Goal: Transaction & Acquisition: Download file/media

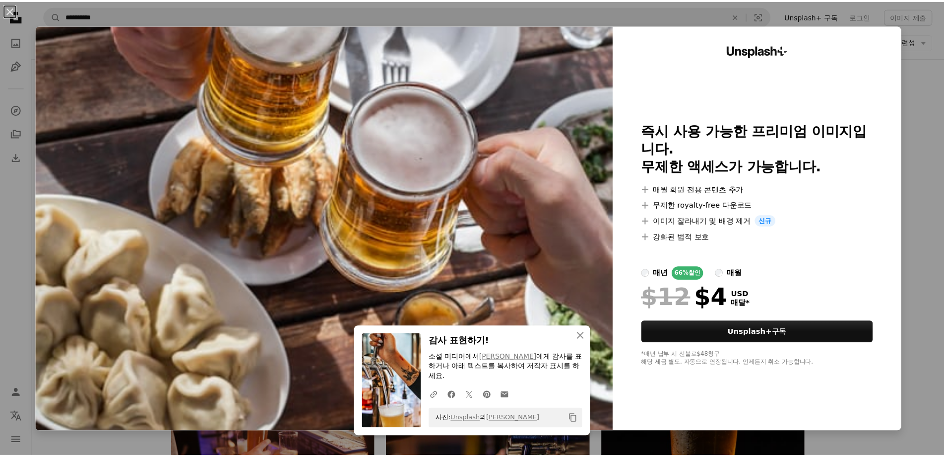
scroll to position [397, 0]
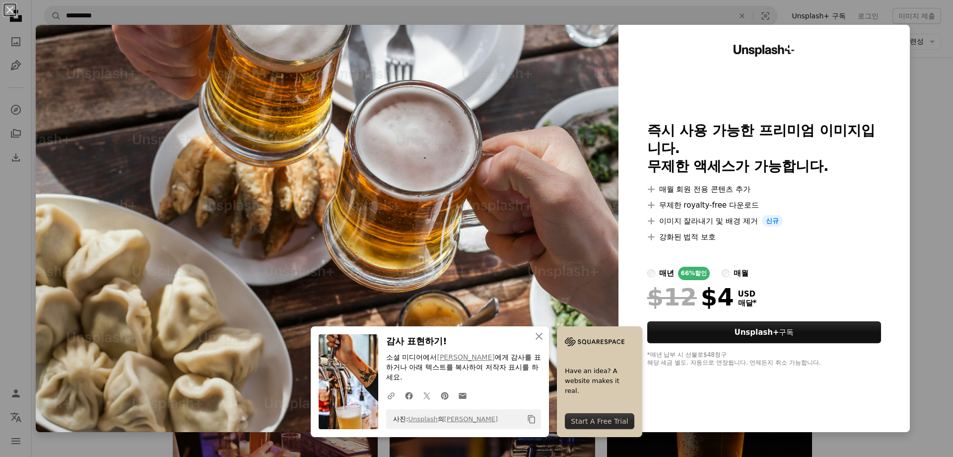
click at [931, 202] on div "An X shape An X shape 닫기 감사 표현하기! 소셜 미디어에서 [PERSON_NAME] 에게 감사를 표하거나 아래 텍스트를 복사…" at bounding box center [476, 228] width 953 height 457
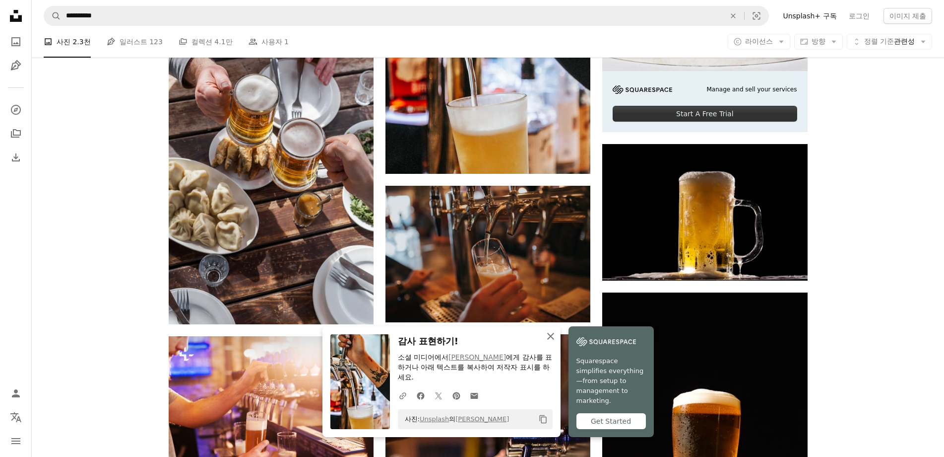
click at [552, 336] on icon "button" at bounding box center [550, 335] width 7 height 7
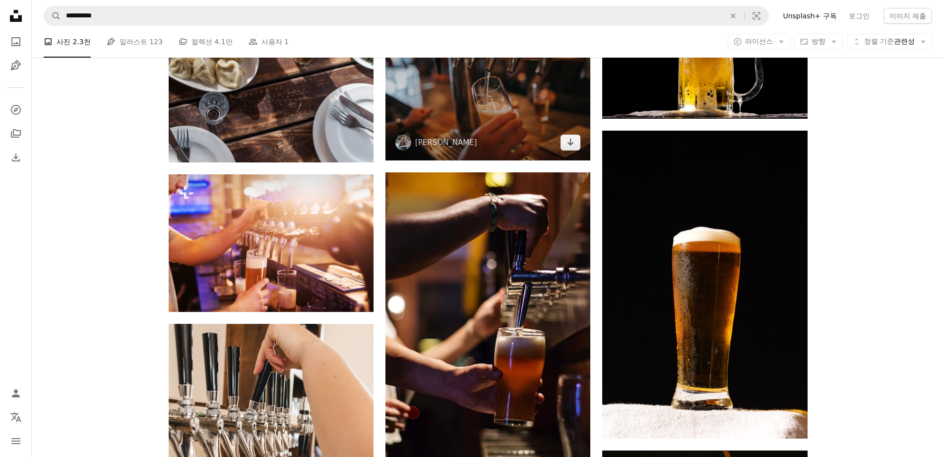
scroll to position [595, 0]
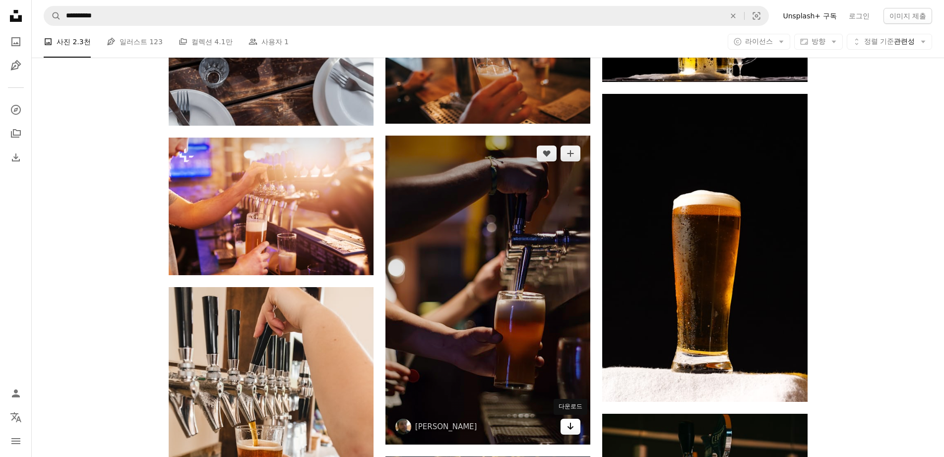
click at [572, 428] on icon "다운로드" at bounding box center [571, 425] width 6 height 7
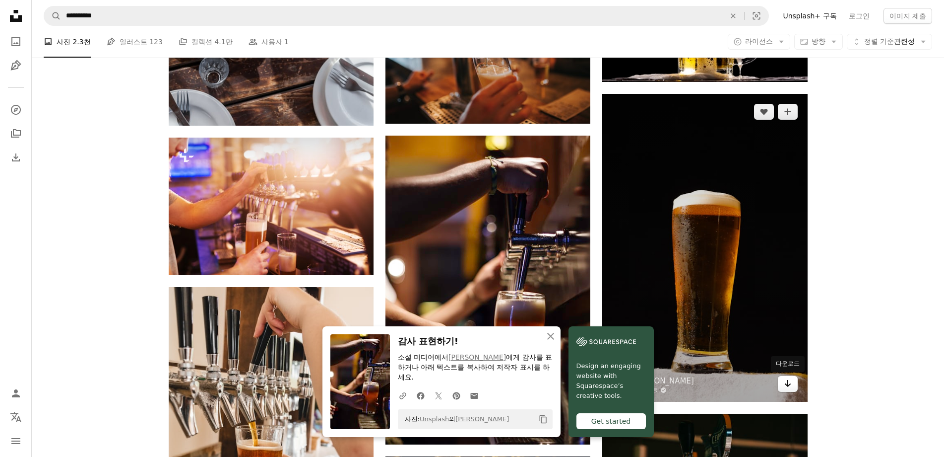
click at [788, 387] on icon "Arrow pointing down" at bounding box center [788, 383] width 8 height 12
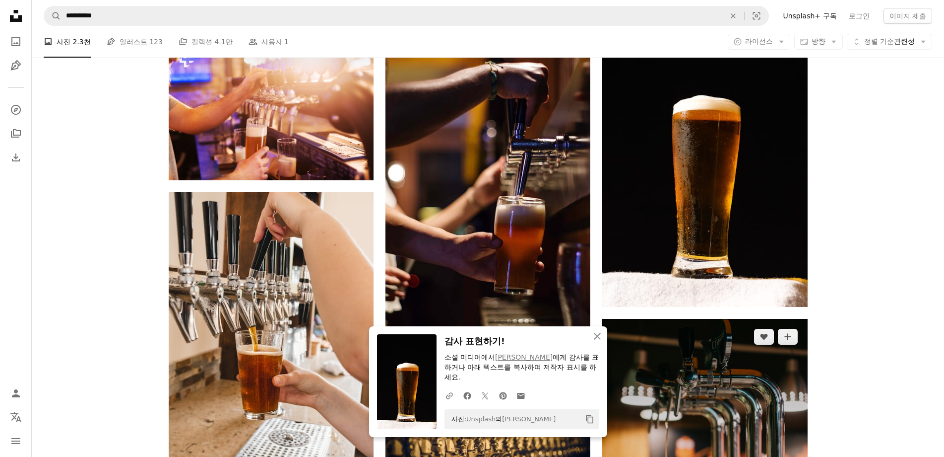
scroll to position [695, 0]
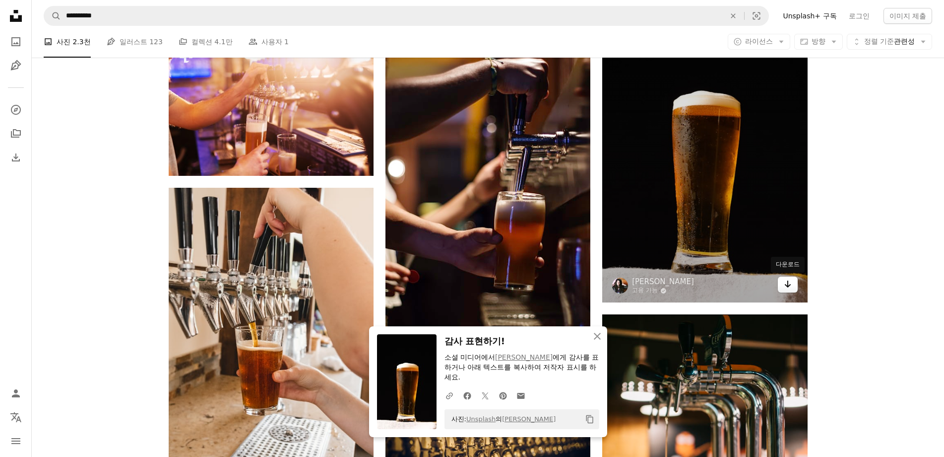
click at [791, 284] on icon "Arrow pointing down" at bounding box center [788, 284] width 8 height 12
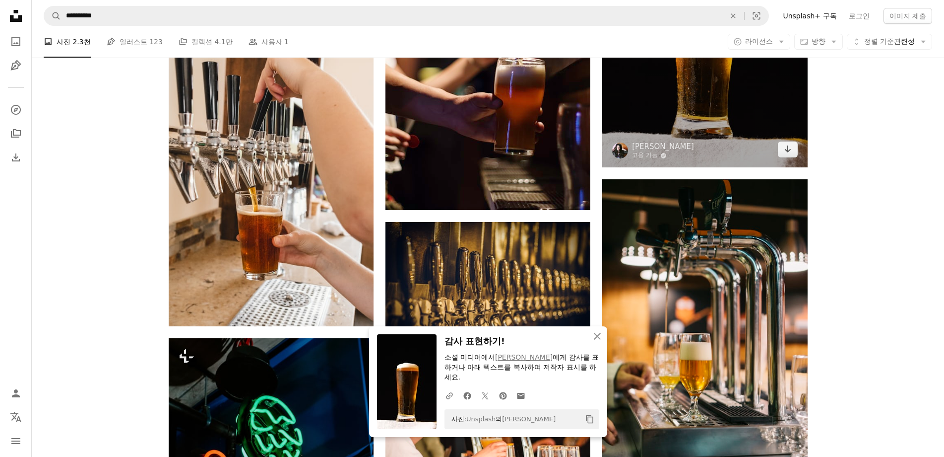
scroll to position [844, 0]
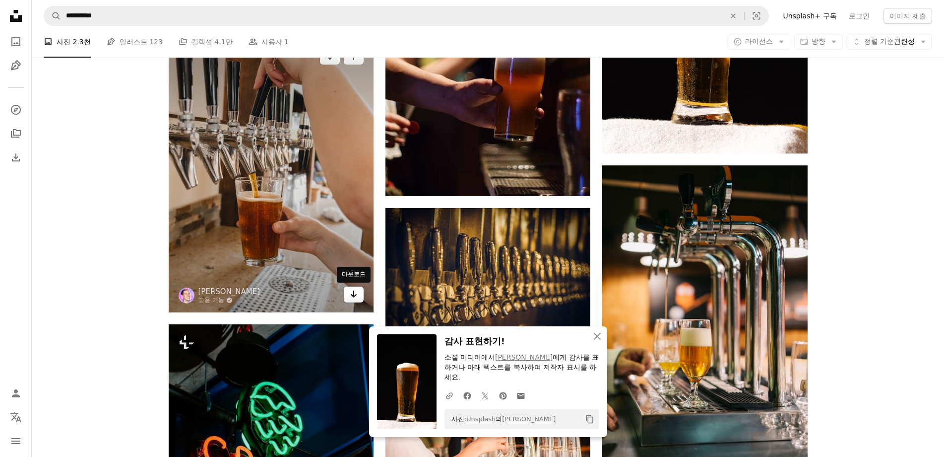
click at [356, 290] on icon "Arrow pointing down" at bounding box center [354, 294] width 8 height 12
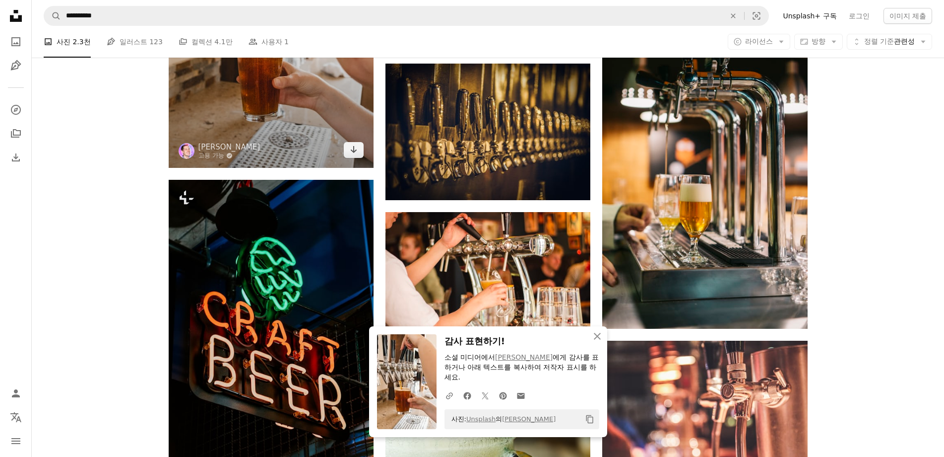
scroll to position [992, 0]
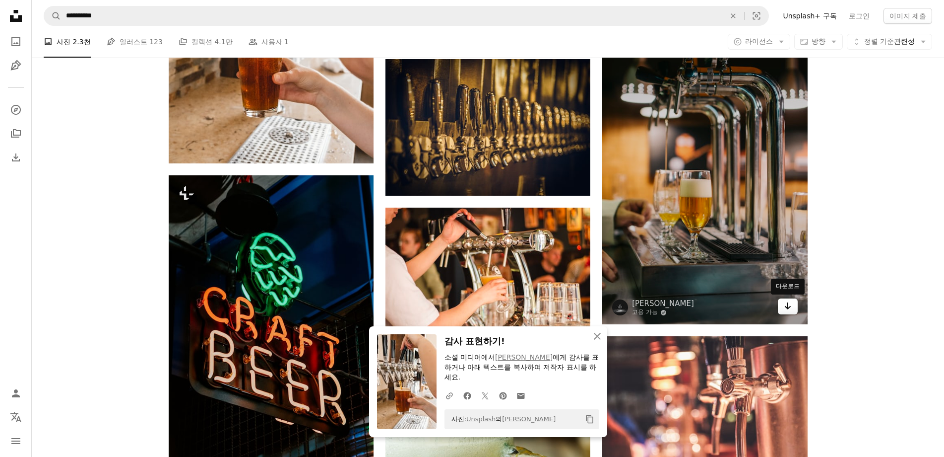
click at [793, 308] on link "Arrow pointing down" at bounding box center [788, 306] width 20 height 16
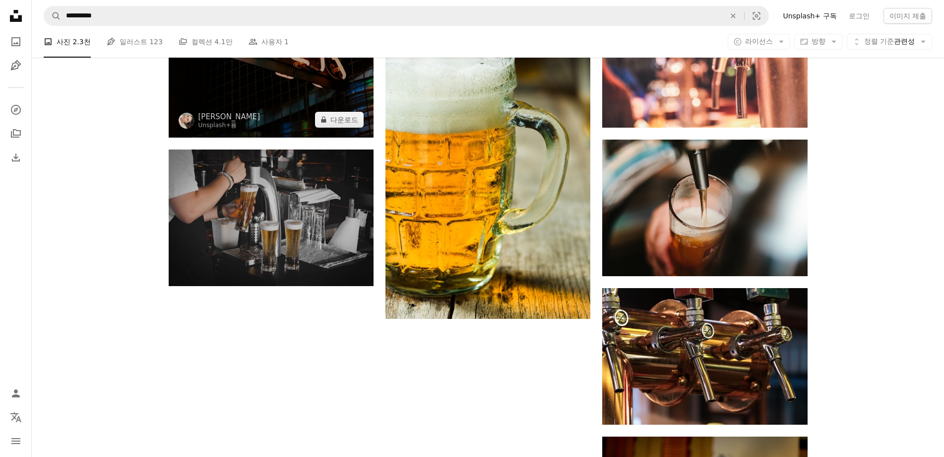
scroll to position [1340, 0]
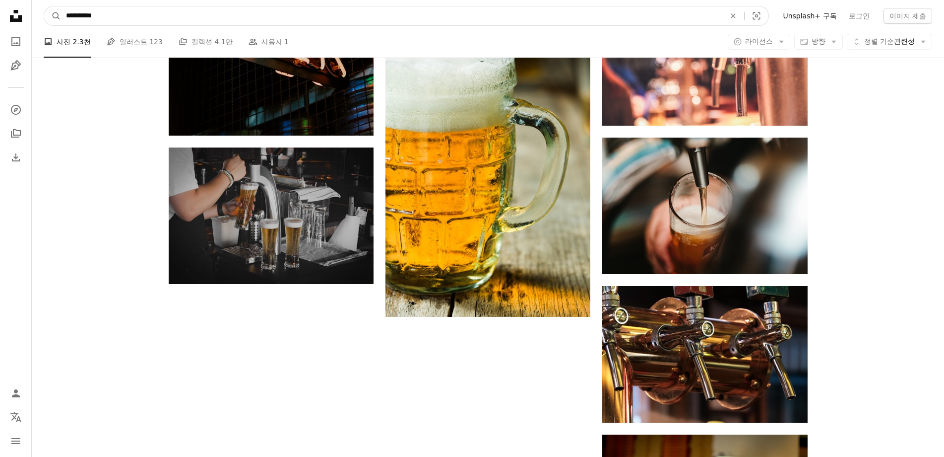
click at [131, 19] on input "**********" at bounding box center [391, 15] width 661 height 19
drag, startPoint x: 142, startPoint y: 17, endPoint x: 6, endPoint y: 29, distance: 136.5
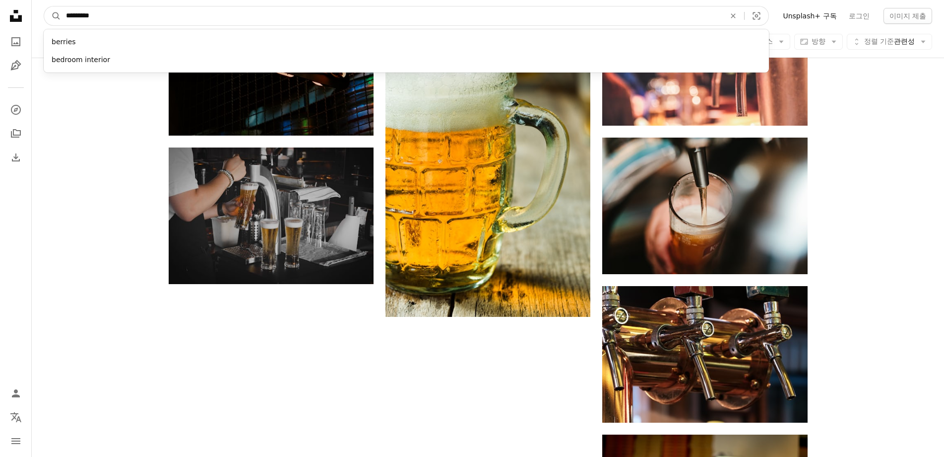
type input "*********"
click at [44, 6] on button "A magnifying glass" at bounding box center [52, 15] width 17 height 19
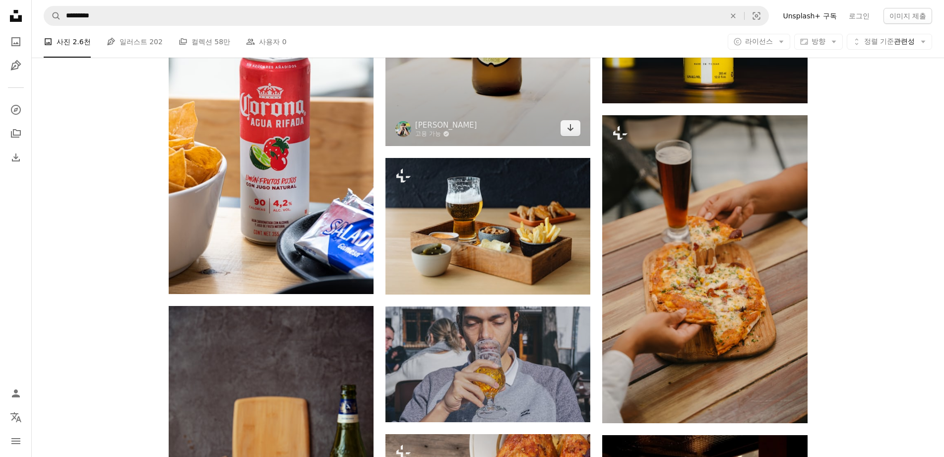
scroll to position [595, 0]
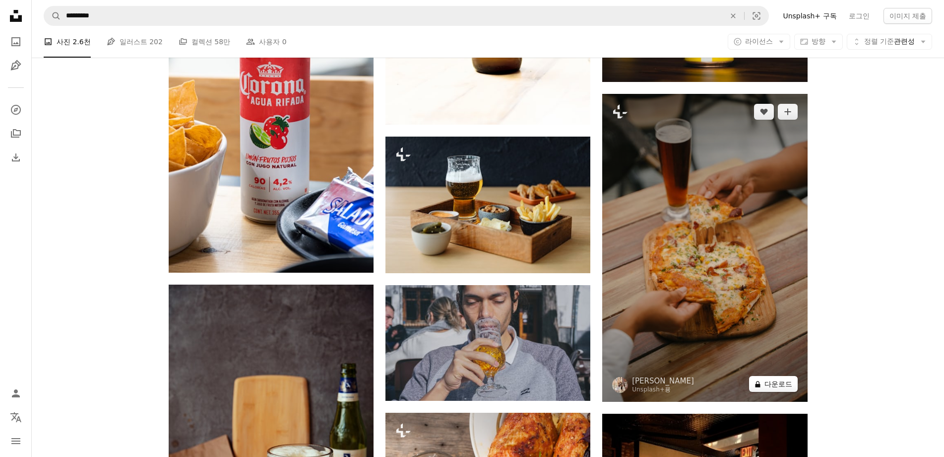
click at [784, 381] on button "A lock 다운로드" at bounding box center [773, 384] width 49 height 16
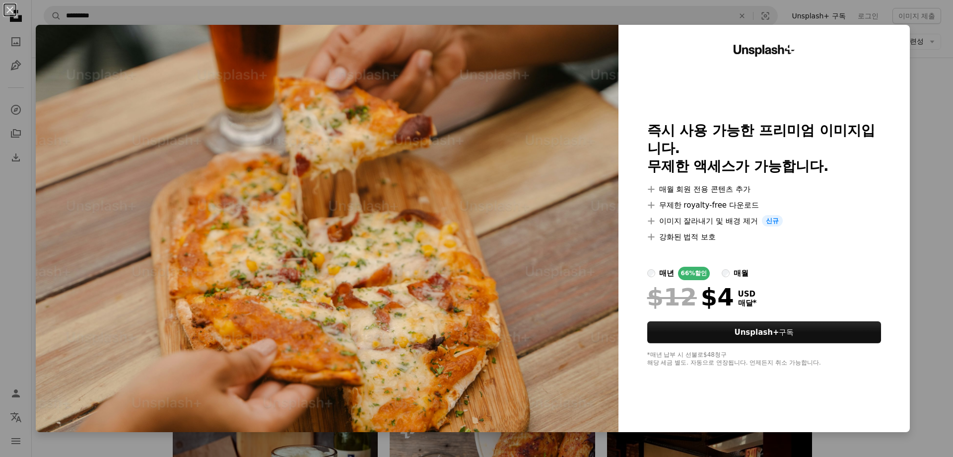
click at [943, 104] on div "An X shape Unsplash+ 즉시 사용 가능한 프리미엄 이미지입니다. 무제한 액세스가 가능합니다. A plus sign 매월 회원 전…" at bounding box center [476, 228] width 953 height 457
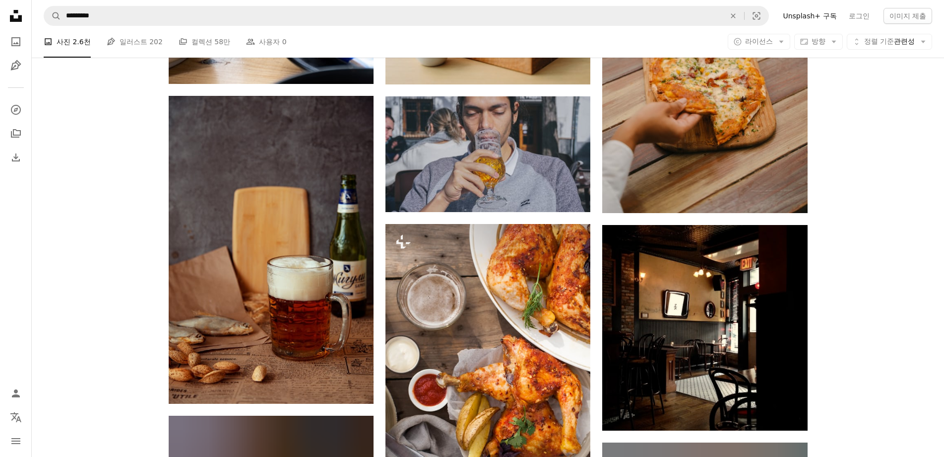
scroll to position [794, 0]
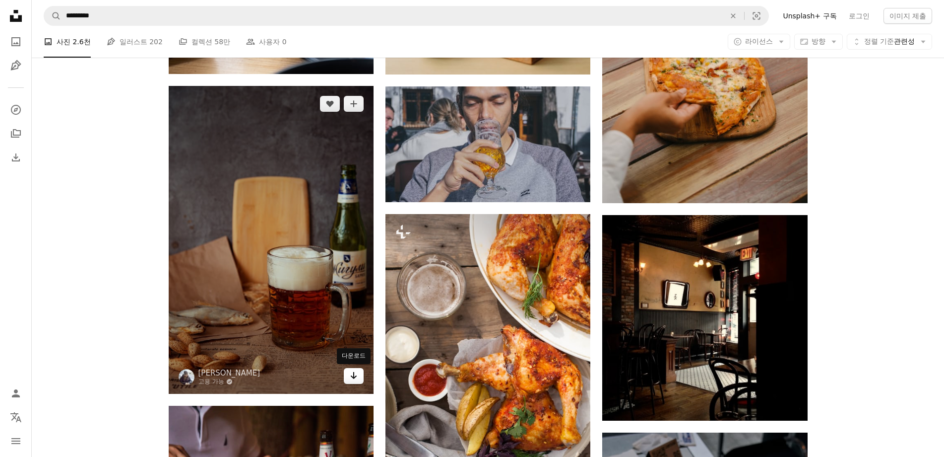
click at [352, 377] on icon "다운로드" at bounding box center [354, 375] width 6 height 7
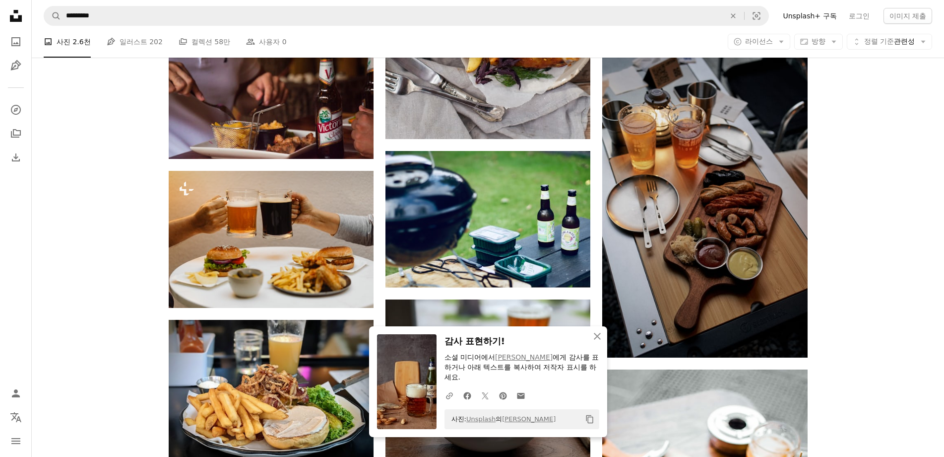
scroll to position [1191, 0]
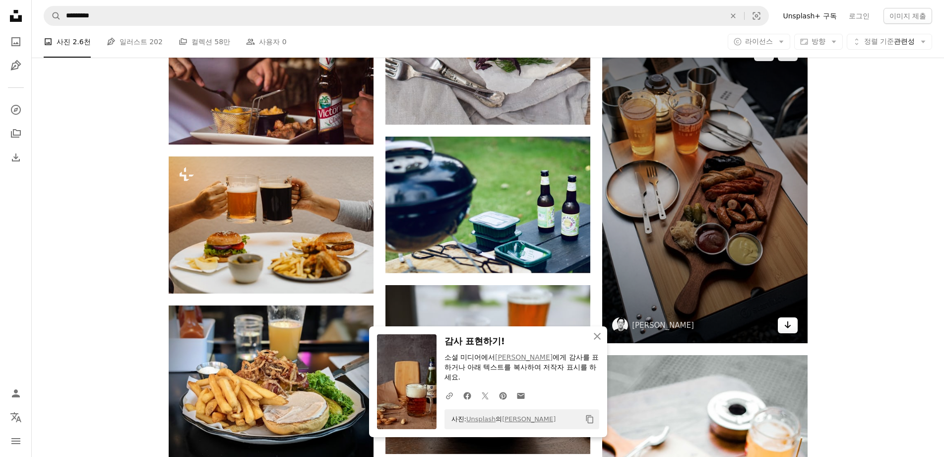
click at [785, 323] on icon "Arrow pointing down" at bounding box center [788, 325] width 8 height 12
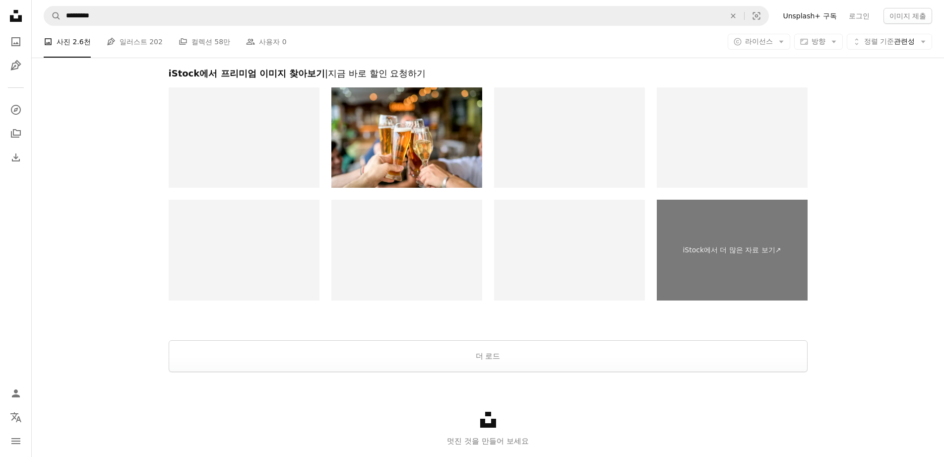
scroll to position [2183, 0]
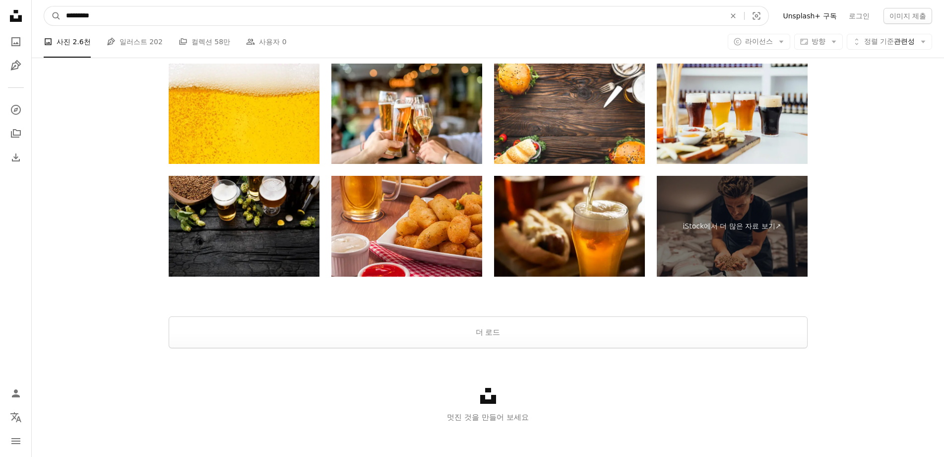
click at [137, 21] on input "*********" at bounding box center [391, 15] width 661 height 19
drag, startPoint x: 137, startPoint y: 21, endPoint x: -14, endPoint y: 26, distance: 150.9
type input "**********"
click at [44, 6] on button "A magnifying glass" at bounding box center [52, 15] width 17 height 19
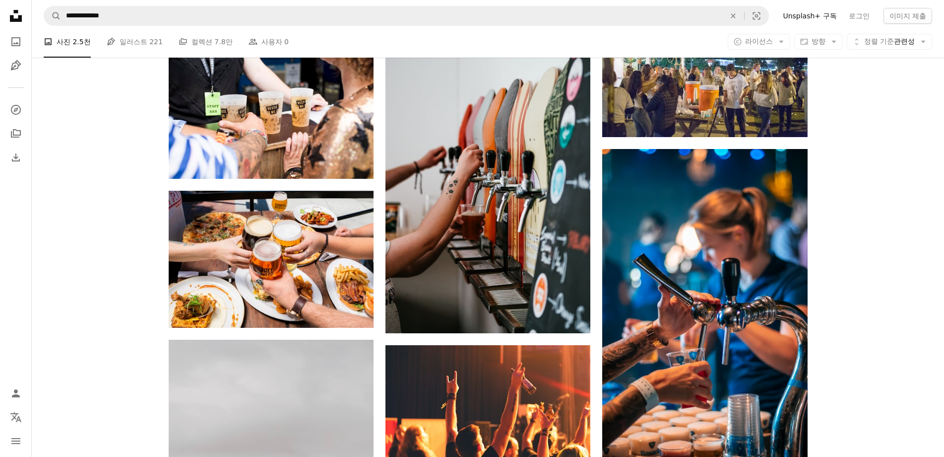
scroll to position [546, 0]
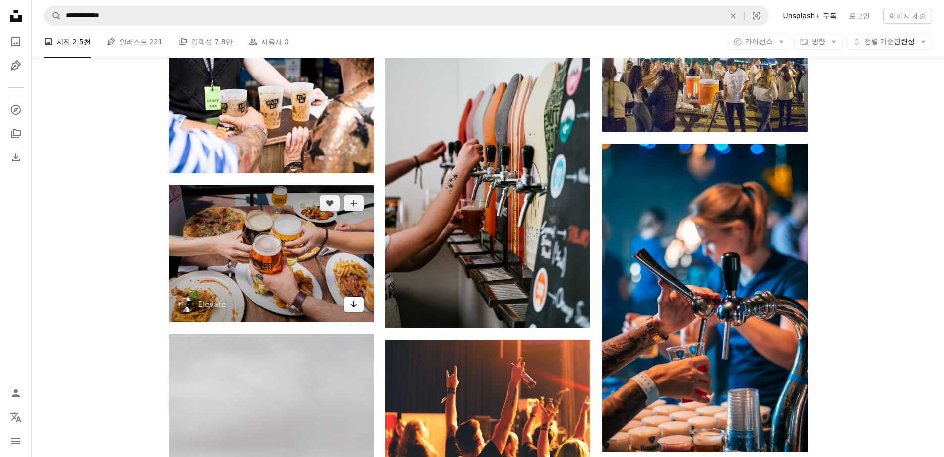
click at [356, 308] on icon "Arrow pointing down" at bounding box center [354, 304] width 8 height 12
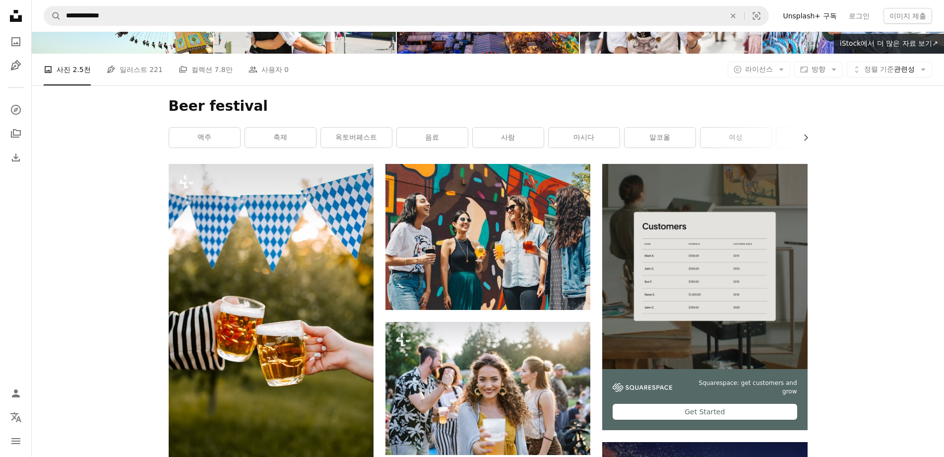
scroll to position [50, 0]
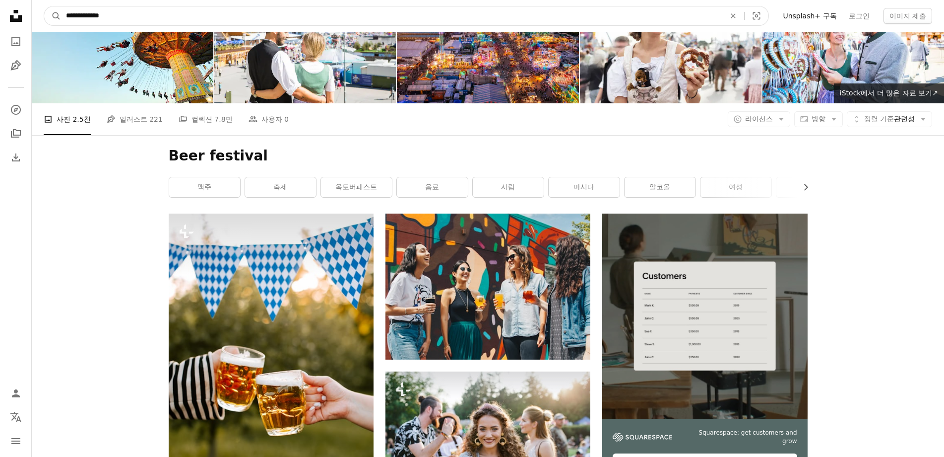
drag, startPoint x: 151, startPoint y: 19, endPoint x: 21, endPoint y: 17, distance: 130.0
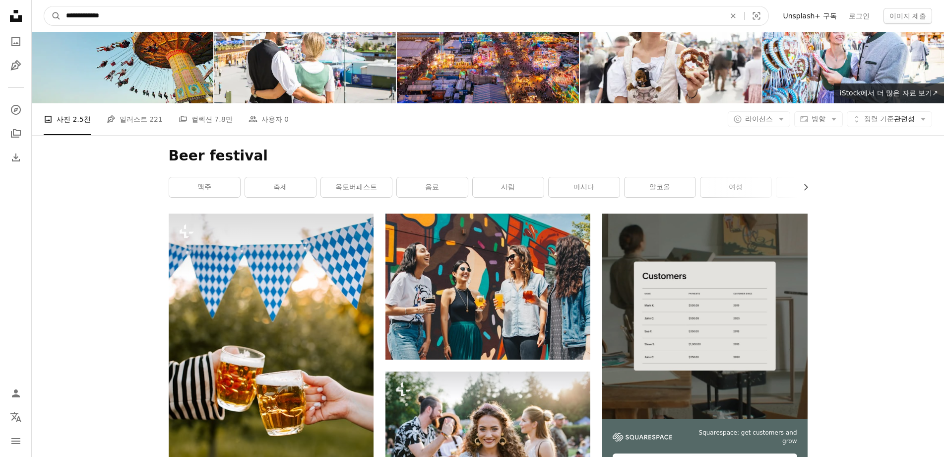
type input "**********"
click at [44, 6] on button "A magnifying glass" at bounding box center [52, 15] width 17 height 19
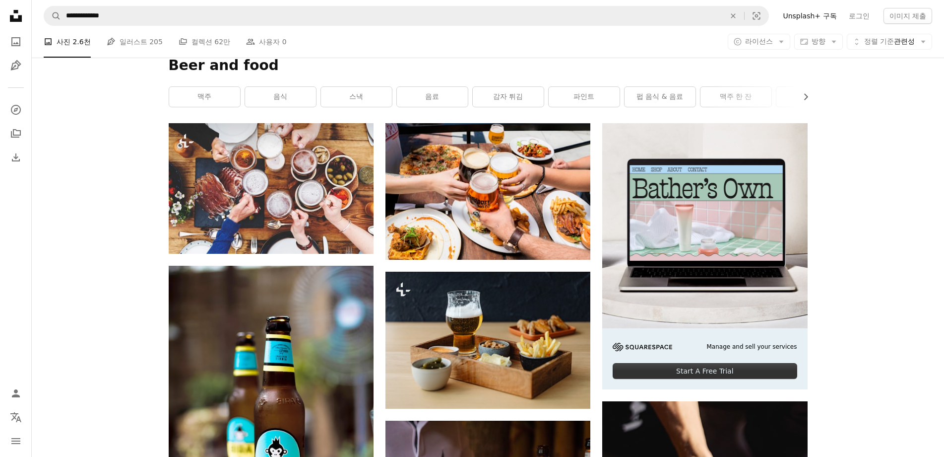
scroll to position [149, 0]
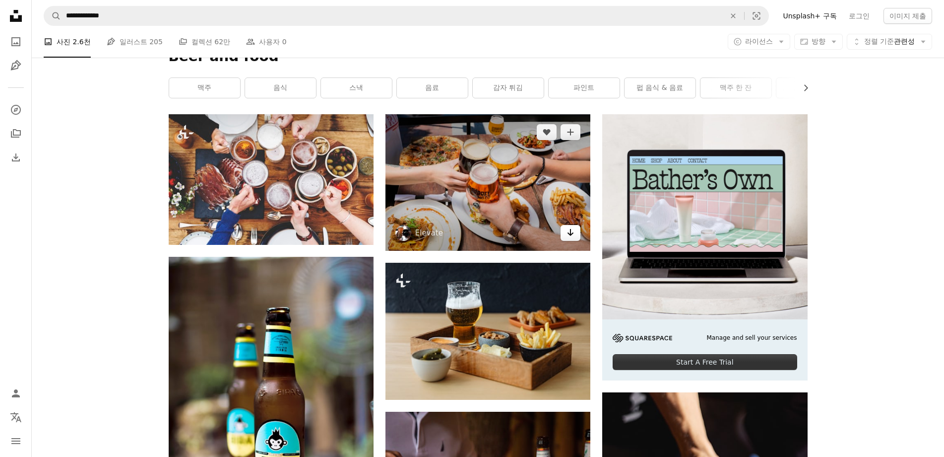
click at [574, 234] on icon "Arrow pointing down" at bounding box center [571, 232] width 8 height 12
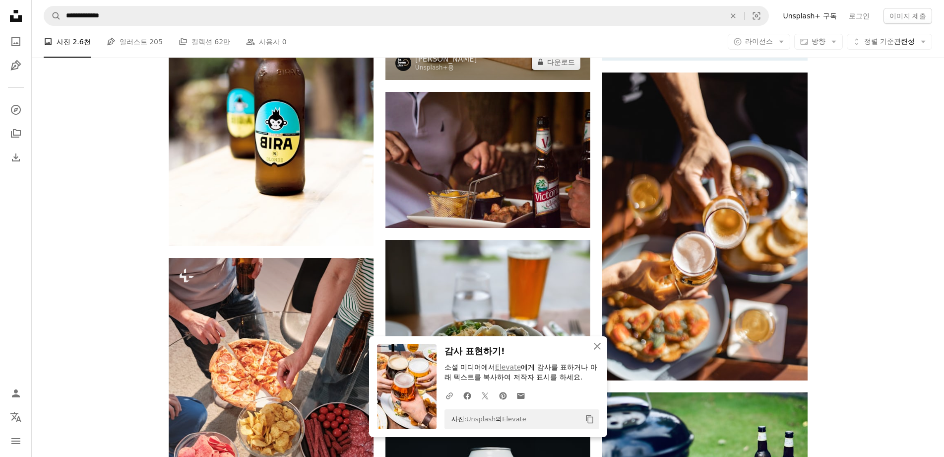
scroll to position [496, 0]
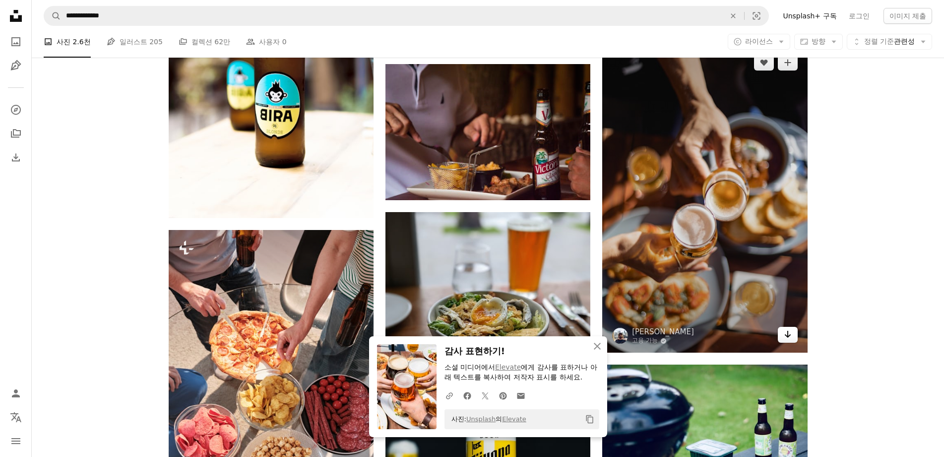
click at [786, 333] on icon "Arrow pointing down" at bounding box center [788, 334] width 8 height 12
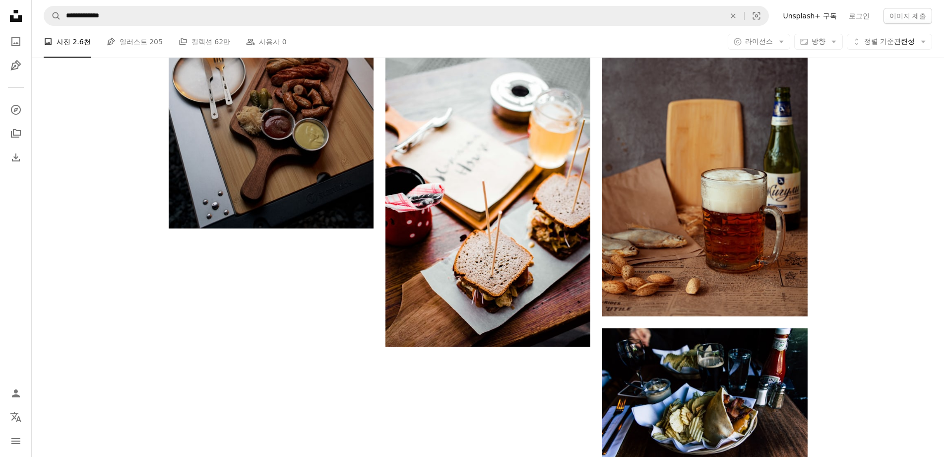
scroll to position [1489, 0]
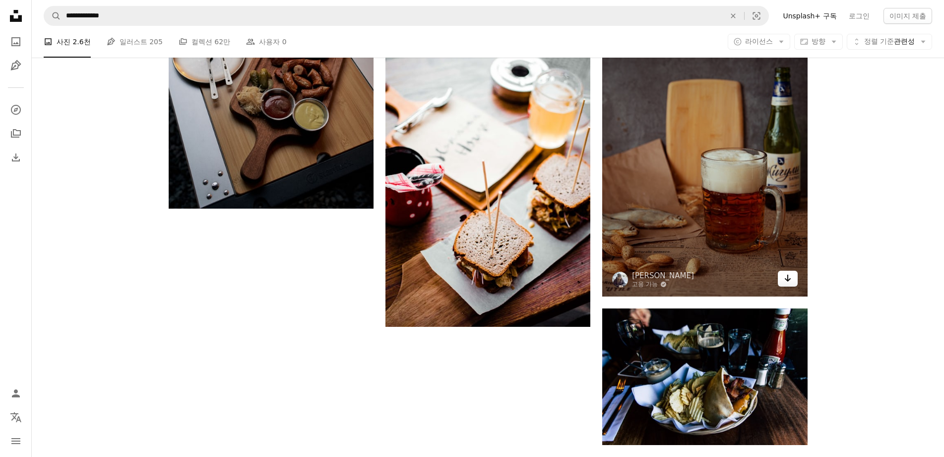
click at [793, 278] on link "Arrow pointing down" at bounding box center [788, 278] width 20 height 16
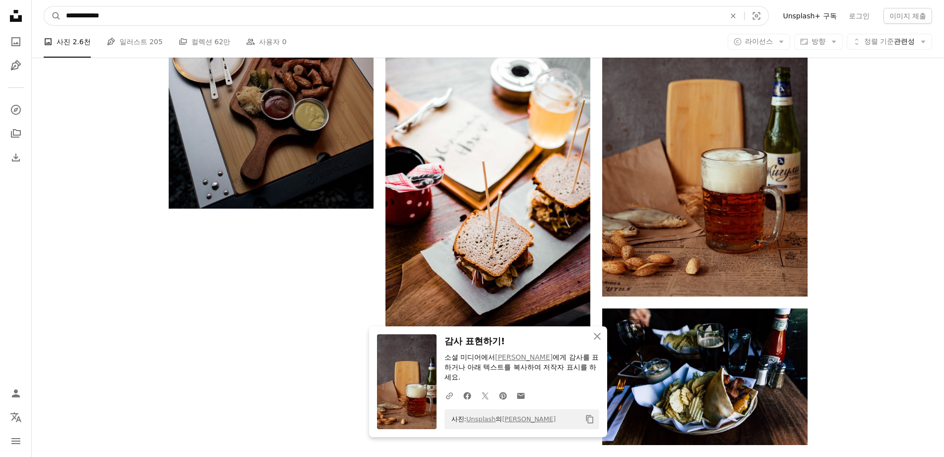
click at [132, 14] on input "**********" at bounding box center [391, 15] width 661 height 19
drag, startPoint x: 159, startPoint y: 17, endPoint x: 17, endPoint y: 36, distance: 143.7
type input "**********"
click at [44, 6] on button "A magnifying glass" at bounding box center [52, 15] width 17 height 19
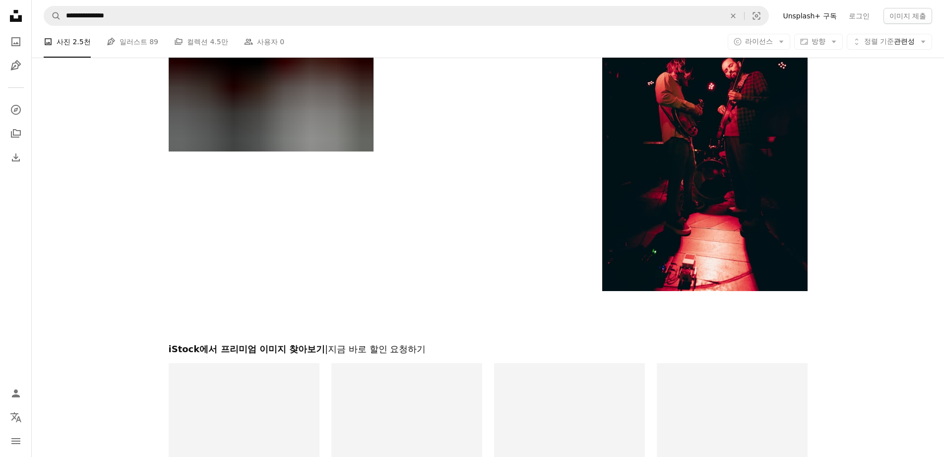
scroll to position [1734, 0]
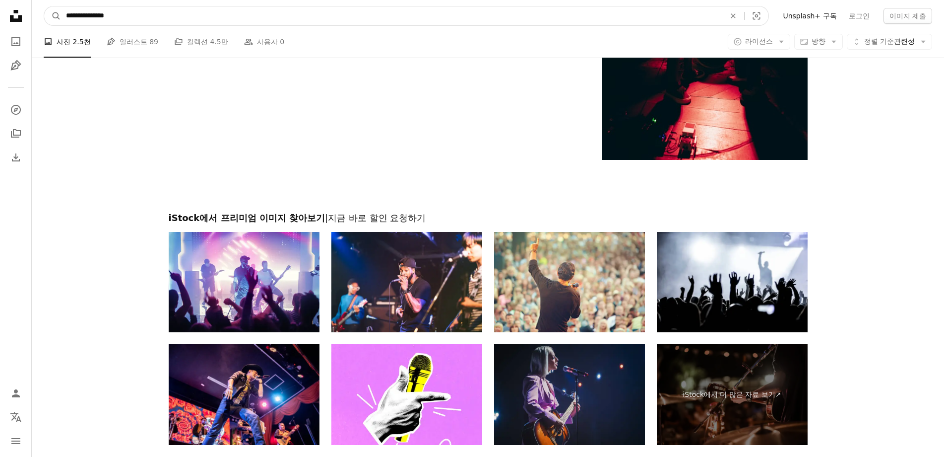
drag, startPoint x: 207, startPoint y: 17, endPoint x: -3, endPoint y: 41, distance: 211.2
type input "**********"
click at [44, 6] on button "A magnifying glass" at bounding box center [52, 15] width 17 height 19
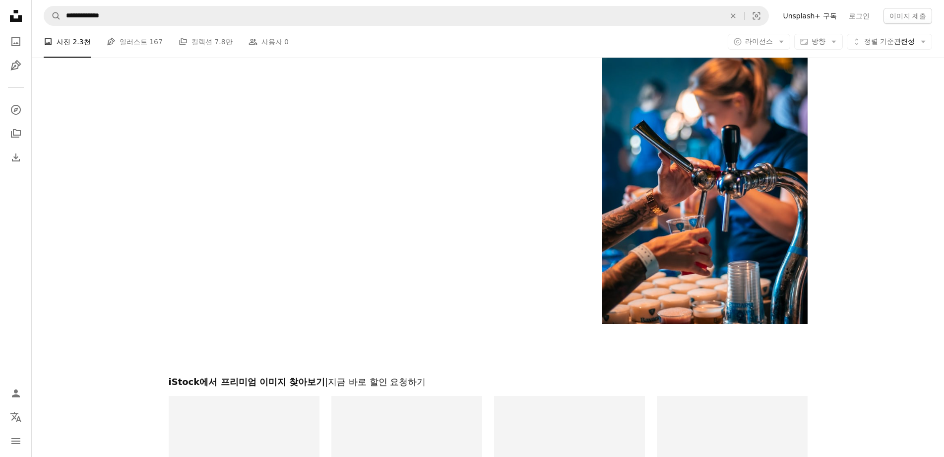
scroll to position [1489, 0]
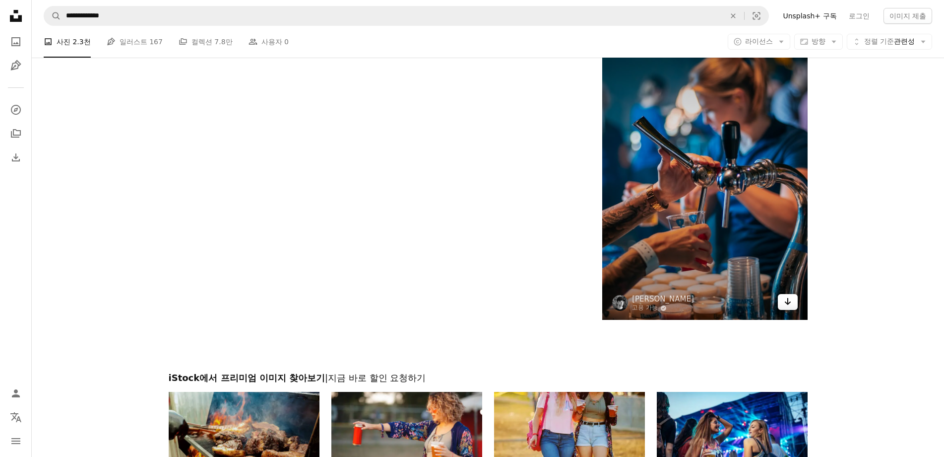
click at [789, 305] on icon "Arrow pointing down" at bounding box center [788, 301] width 8 height 12
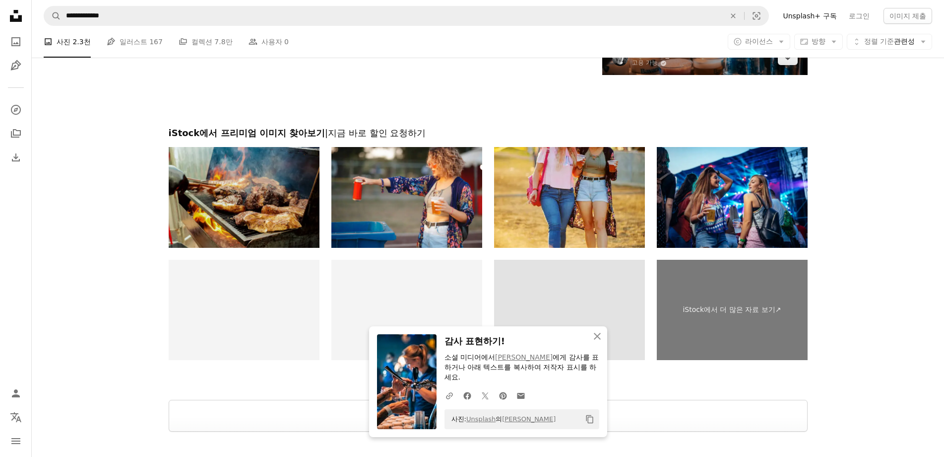
scroll to position [1723, 0]
